Goal: Find specific page/section: Find specific page/section

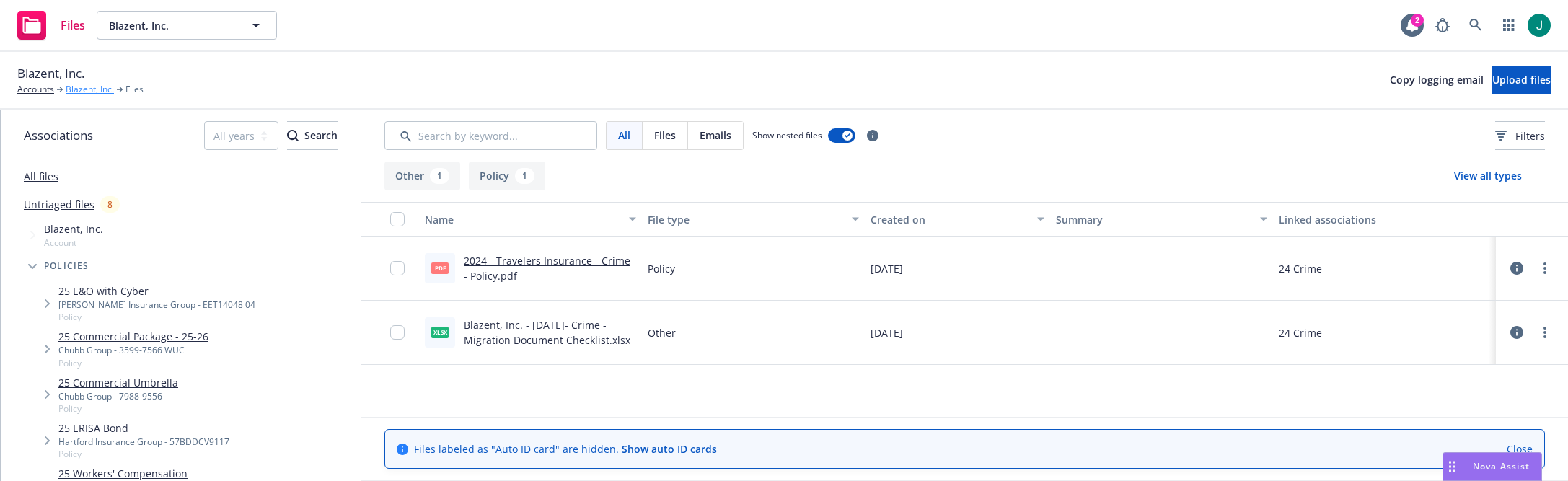
click at [84, 92] on link "Blazent, Inc." at bounding box center [90, 89] width 49 height 13
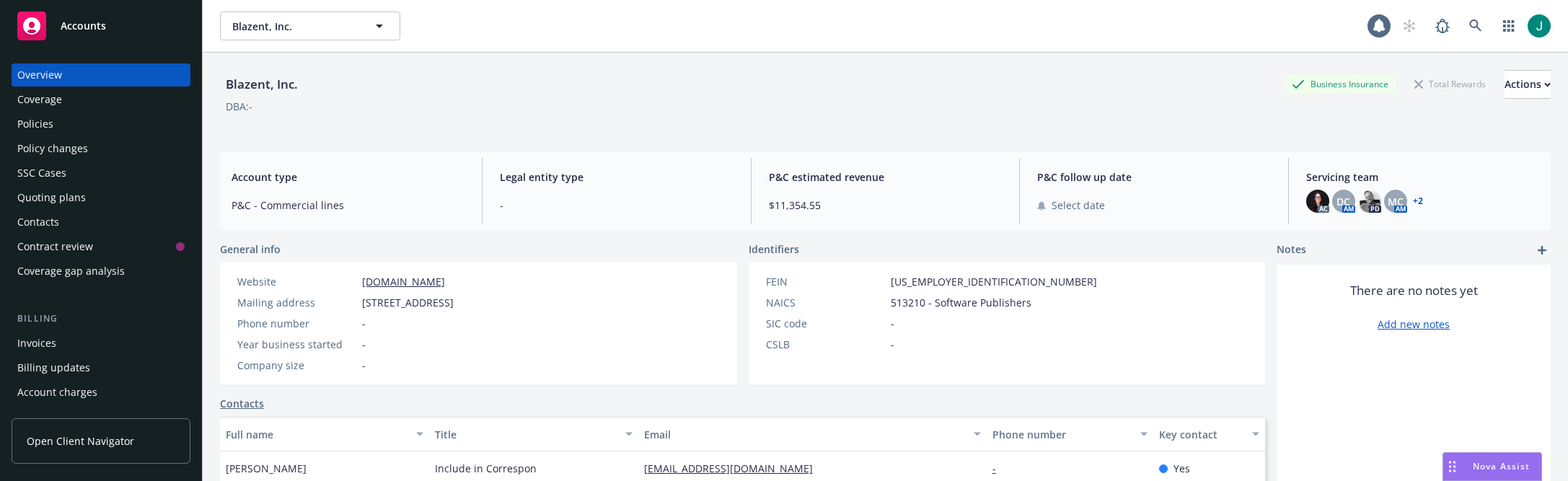
click at [51, 124] on div "Policies" at bounding box center [35, 124] width 36 height 23
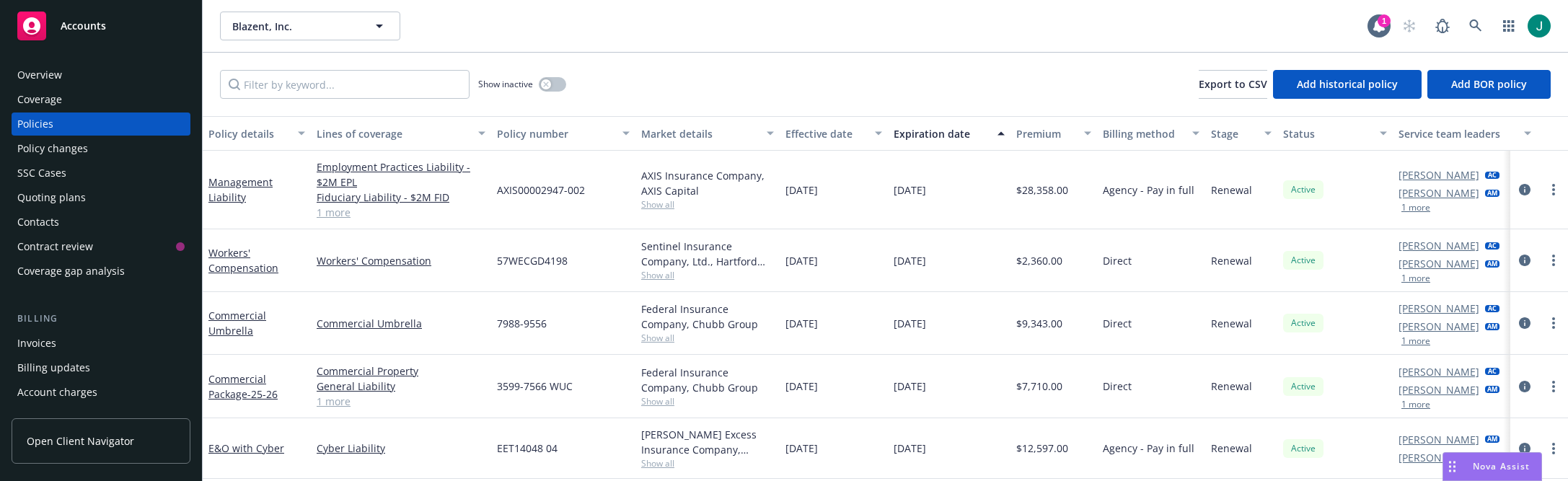
click at [1425, 211] on button "1 more" at bounding box center [1415, 208] width 29 height 9
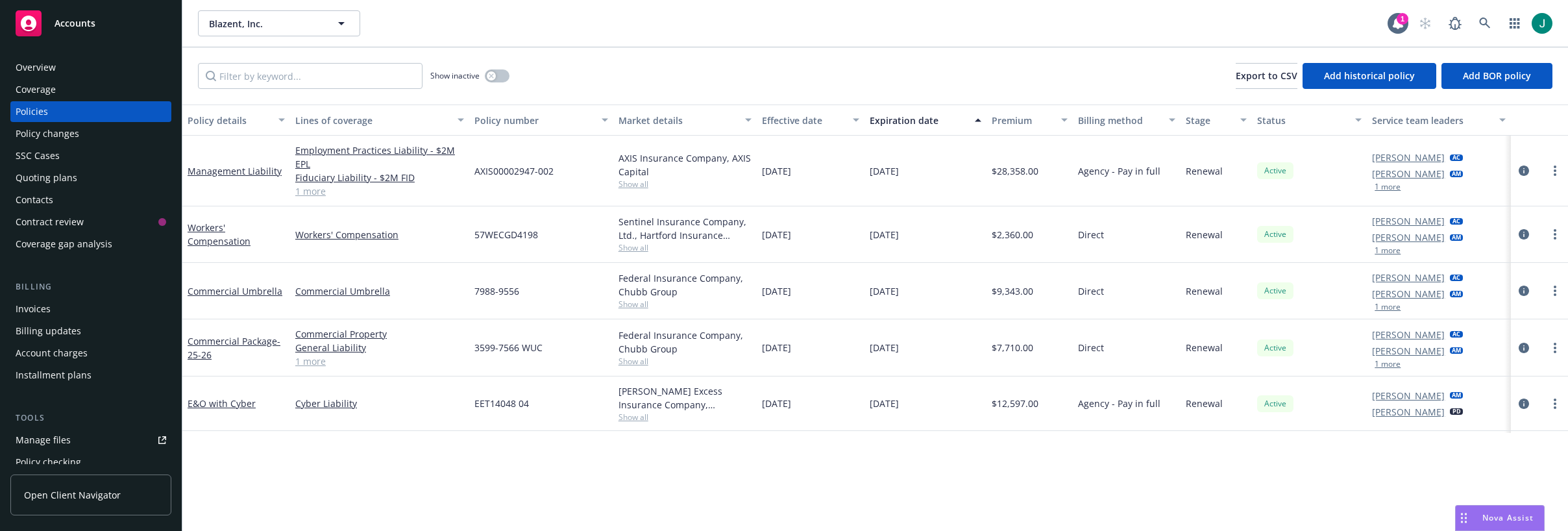
drag, startPoint x: 1223, startPoint y: 25, endPoint x: 1194, endPoint y: 22, distance: 29.2
click at [1194, 22] on div "Blazent, Inc. Blazent, Inc." at bounding box center [793, 23] width 1190 height 26
